Goal: Navigation & Orientation: Understand site structure

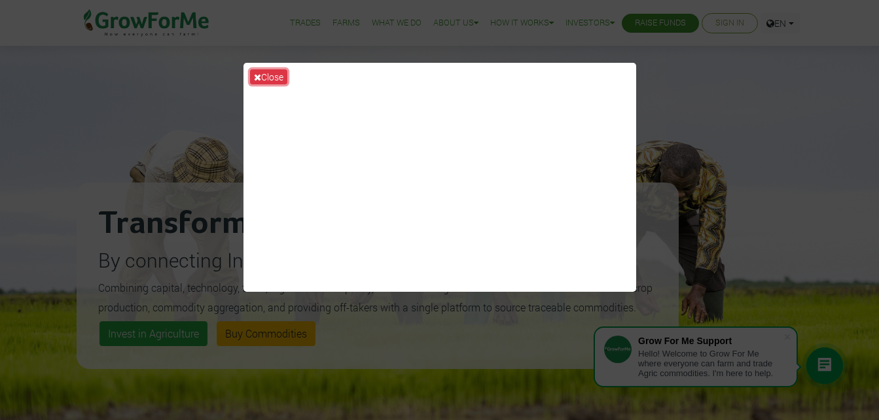
click at [259, 79] on icon at bounding box center [257, 77] width 7 height 9
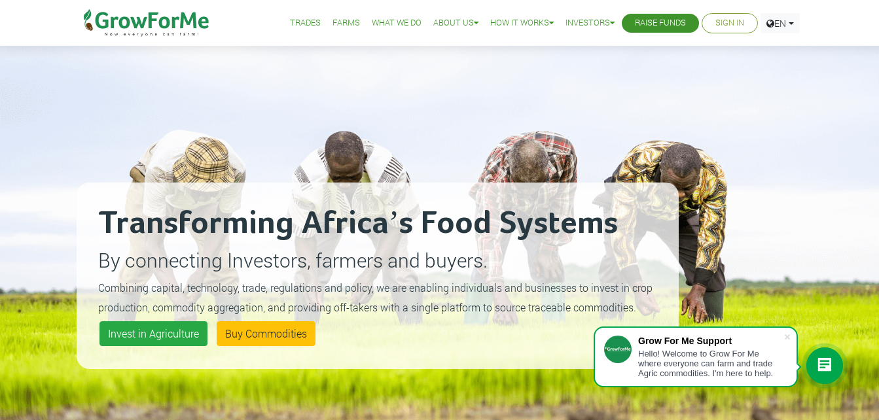
click at [382, 21] on link "What We Do" at bounding box center [397, 23] width 50 height 14
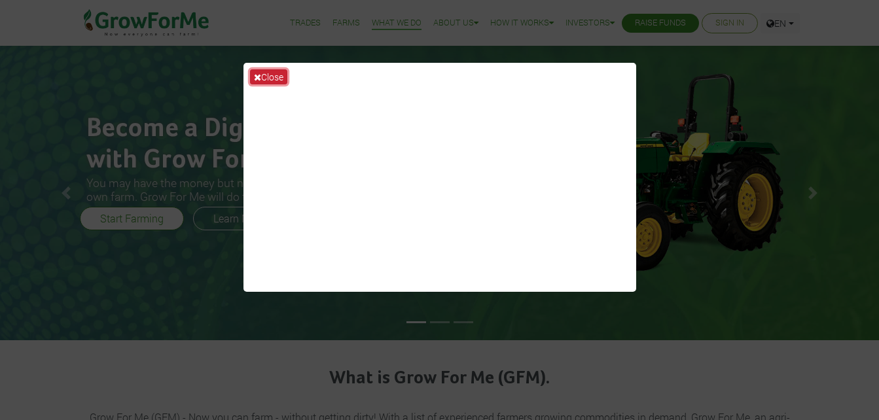
click at [254, 74] on icon at bounding box center [257, 77] width 7 height 9
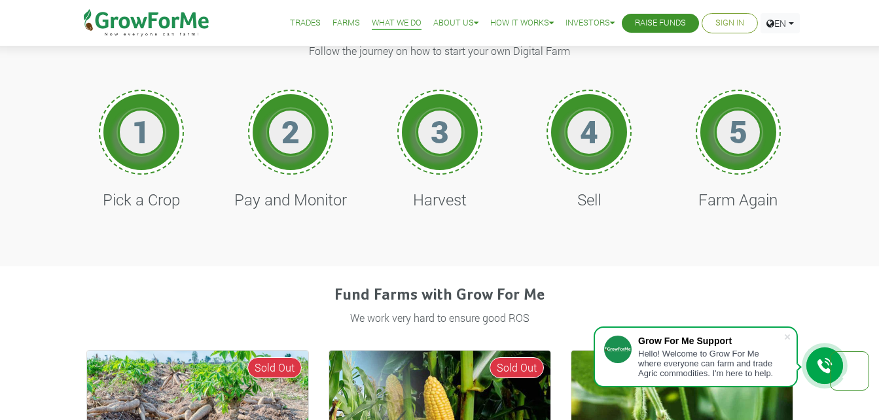
scroll to position [523, 0]
